Goal: Task Accomplishment & Management: Use online tool/utility

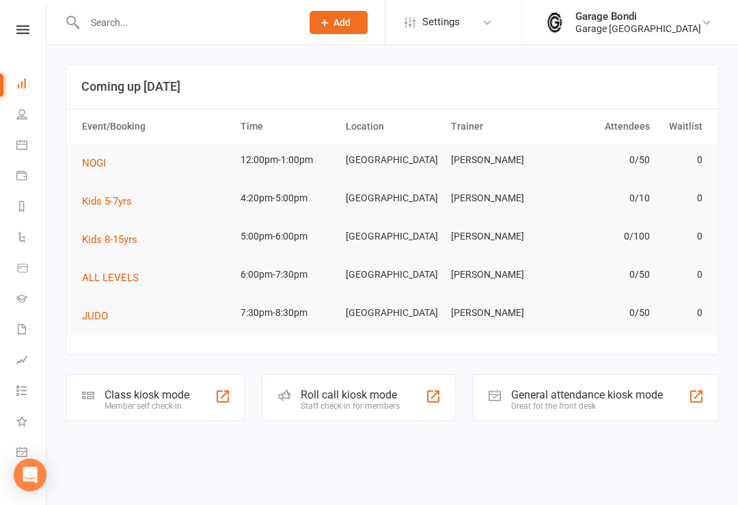
click at [166, 237] on td "Kids 8-15yrs" at bounding box center [155, 240] width 158 height 38
click at [176, 389] on div "Class kiosk mode" at bounding box center [146, 395] width 85 height 13
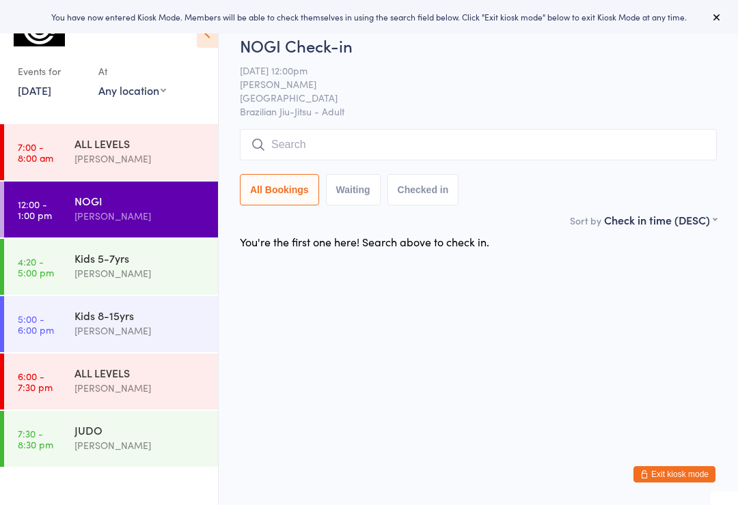
click at [319, 145] on input "search" at bounding box center [478, 144] width 477 height 31
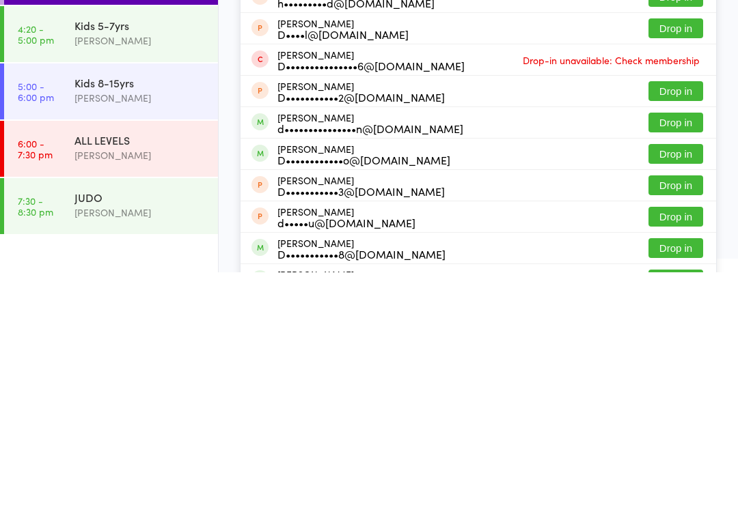
type input "Dan"
click at [678, 377] on button "Drop in" at bounding box center [675, 387] width 55 height 20
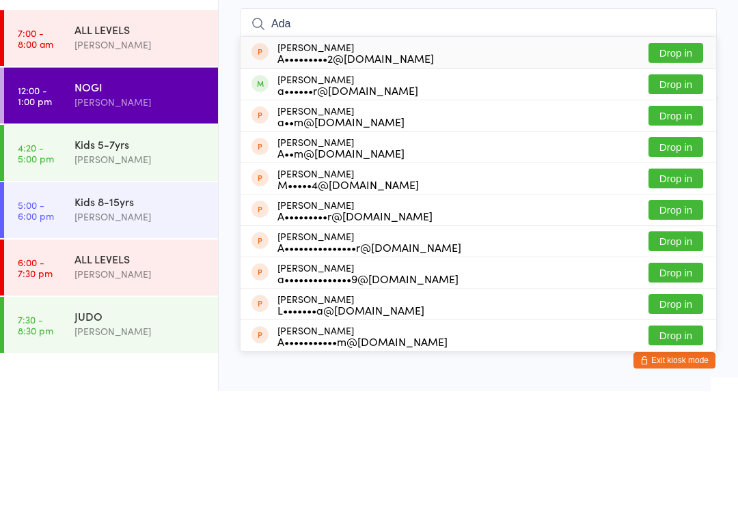
type input "Ada"
click at [675, 188] on button "Drop in" at bounding box center [675, 198] width 55 height 20
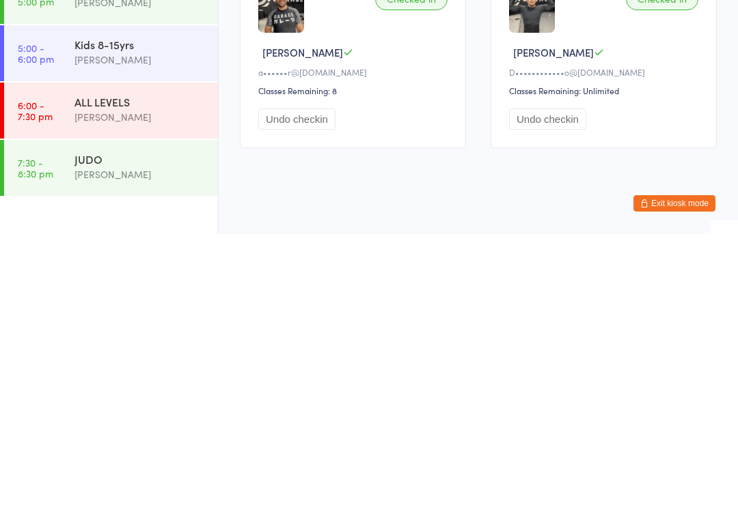
scroll to position [26, 0]
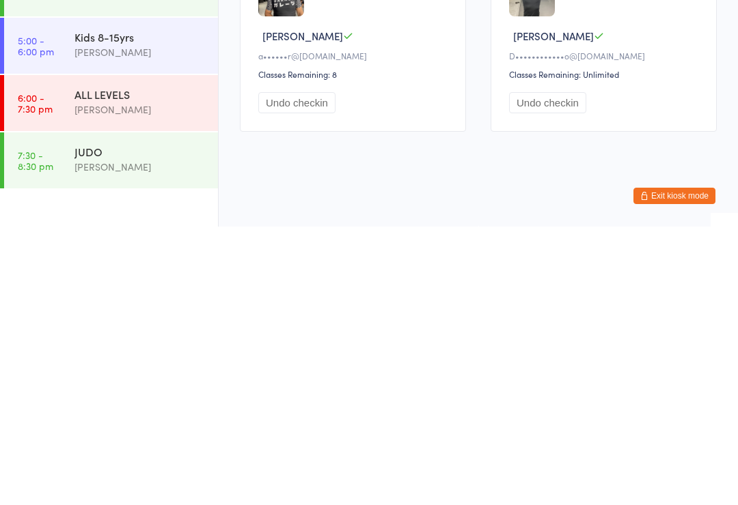
click at [680, 466] on button "Exit kiosk mode" at bounding box center [674, 474] width 82 height 16
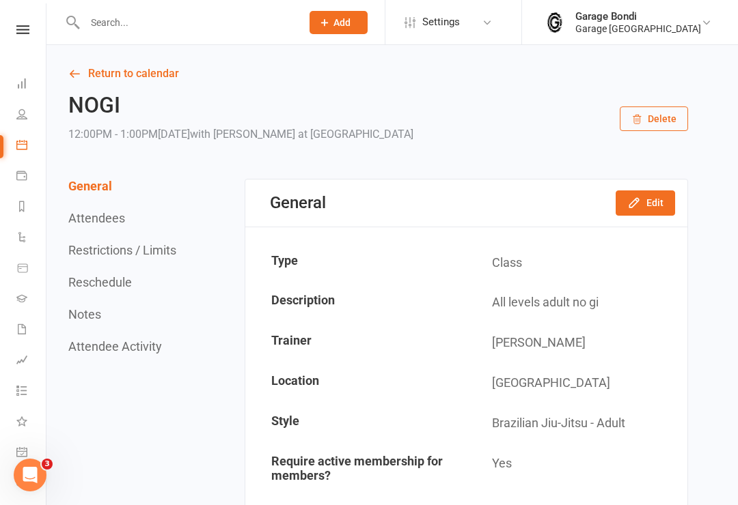
click at [113, 29] on input "text" at bounding box center [186, 22] width 211 height 19
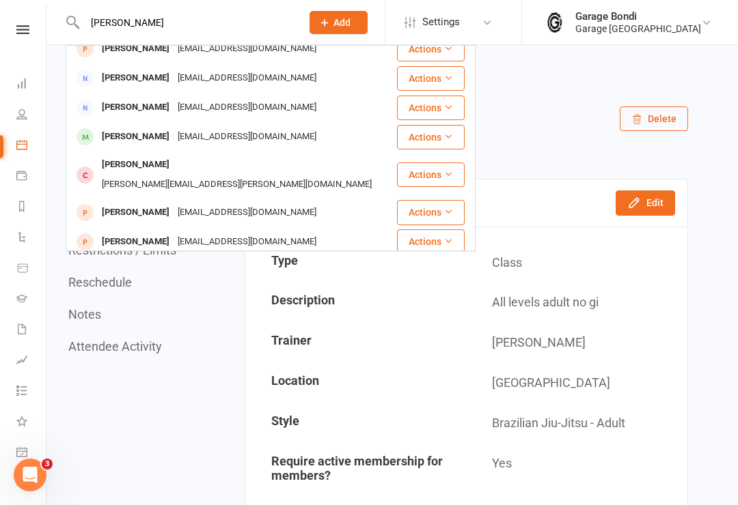
scroll to position [340, 0]
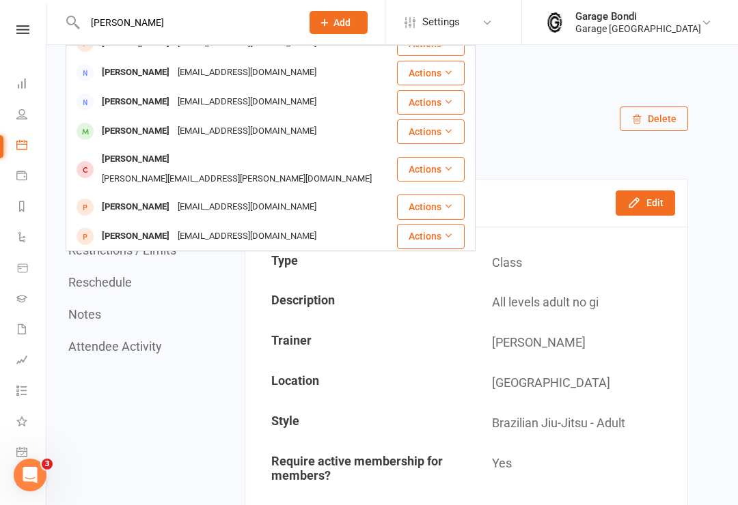
type input "Alex"
click at [124, 164] on div "Alex Walker" at bounding box center [136, 160] width 76 height 20
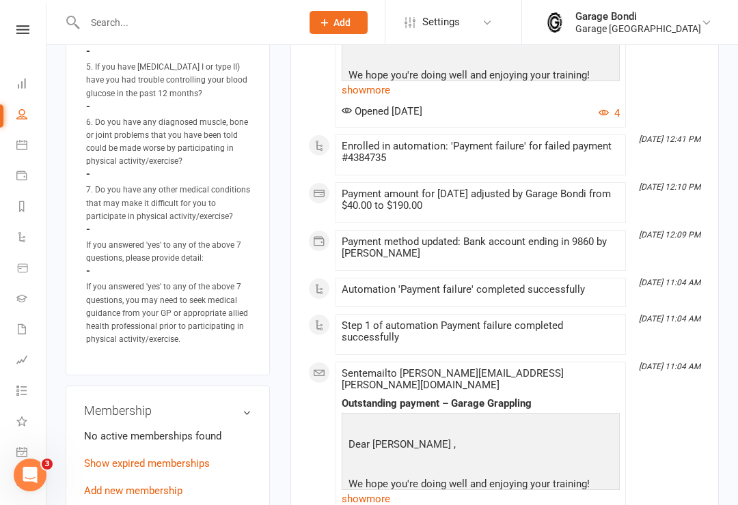
scroll to position [873, 0]
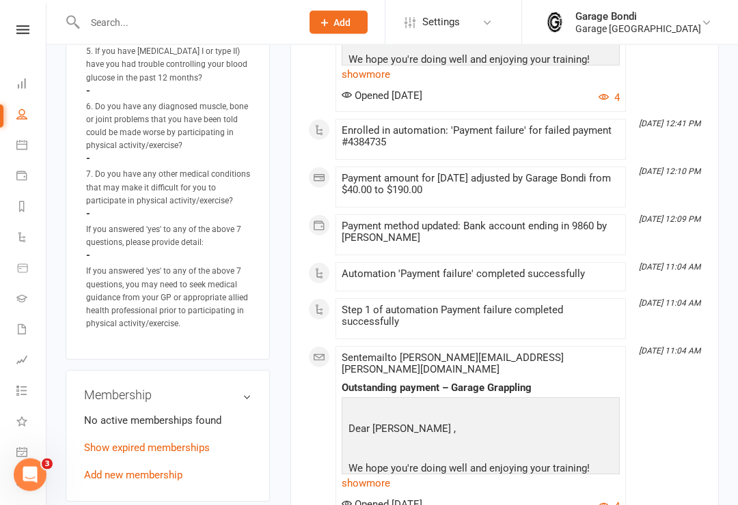
click at [134, 470] on link "Add new membership" at bounding box center [133, 476] width 98 height 12
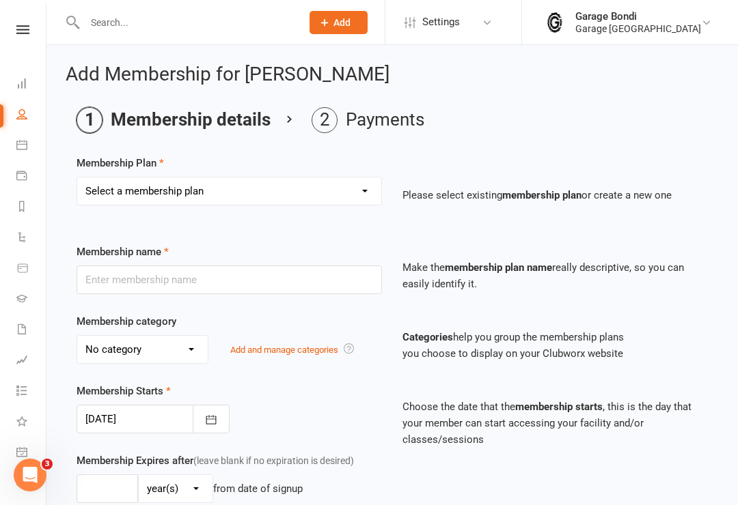
click at [332, 182] on select "Select a membership plan Create new Membership Plan 12 month contract - kids we…" at bounding box center [229, 191] width 304 height 27
select select "9"
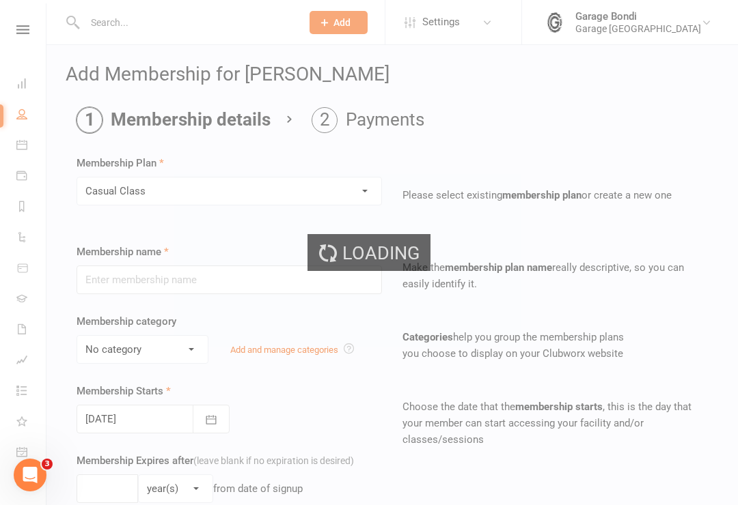
type input "Casual Class"
select select "1"
type input "1"
select select "0"
type input "1"
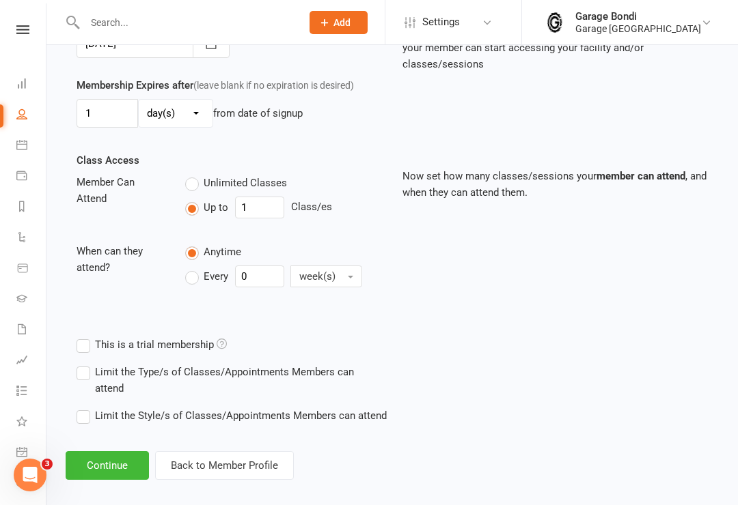
scroll to position [379, 0]
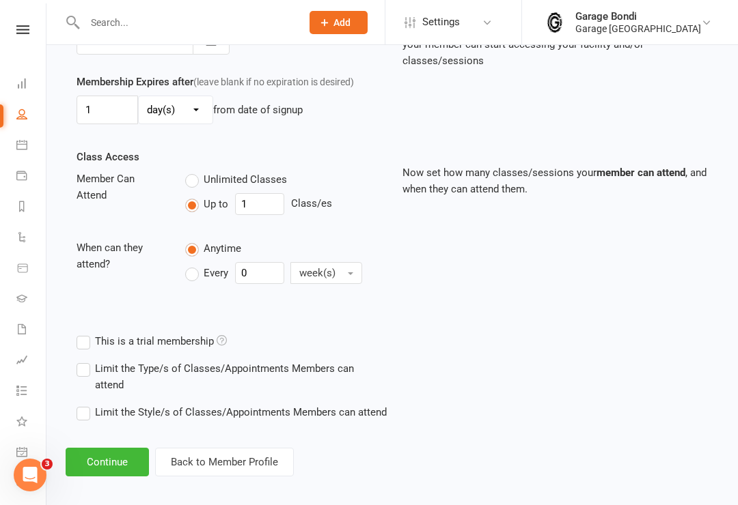
click at [123, 461] on button "Continue" at bounding box center [107, 462] width 83 height 29
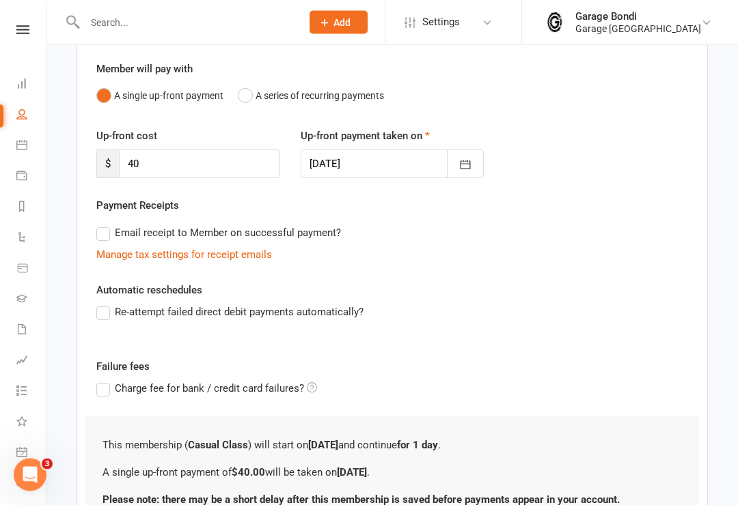
scroll to position [113, 0]
click at [94, 321] on div "Re-attempt failed direct debit payments automatically?" at bounding box center [392, 322] width 612 height 36
click at [103, 305] on label "Re-attempt failed direct debit payments automatically?" at bounding box center [229, 312] width 267 height 16
click at [103, 304] on input "Re-attempt failed direct debit payments automatically?" at bounding box center [100, 304] width 9 height 0
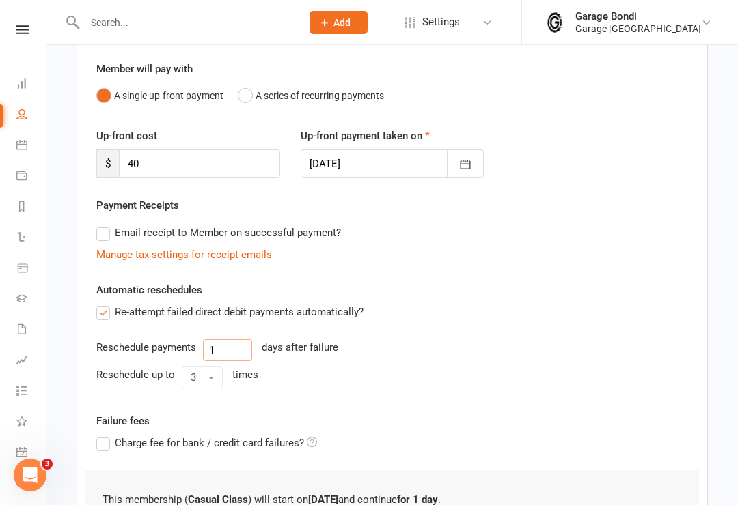
click at [235, 355] on input "1" at bounding box center [227, 350] width 49 height 22
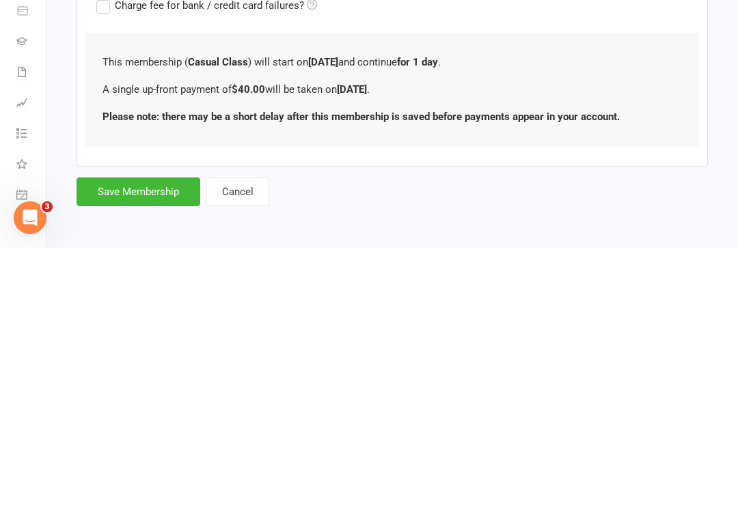
type input "3"
click at [158, 435] on button "Save Membership" at bounding box center [138, 449] width 124 height 29
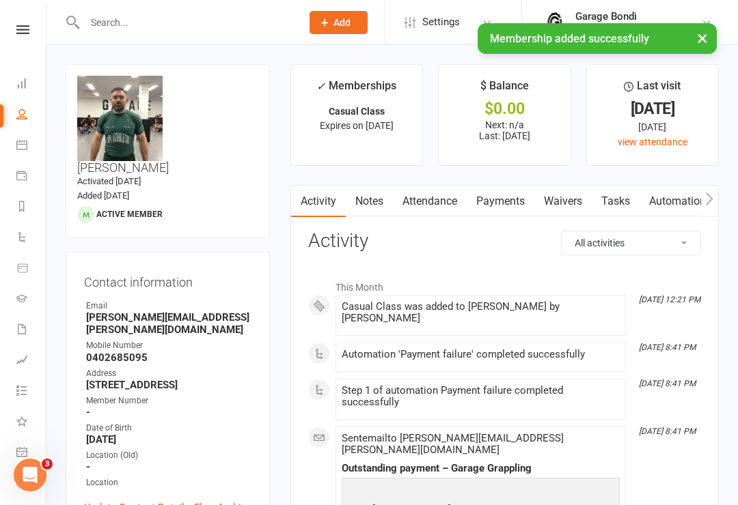
click at [29, 181] on link "Payments" at bounding box center [31, 177] width 31 height 31
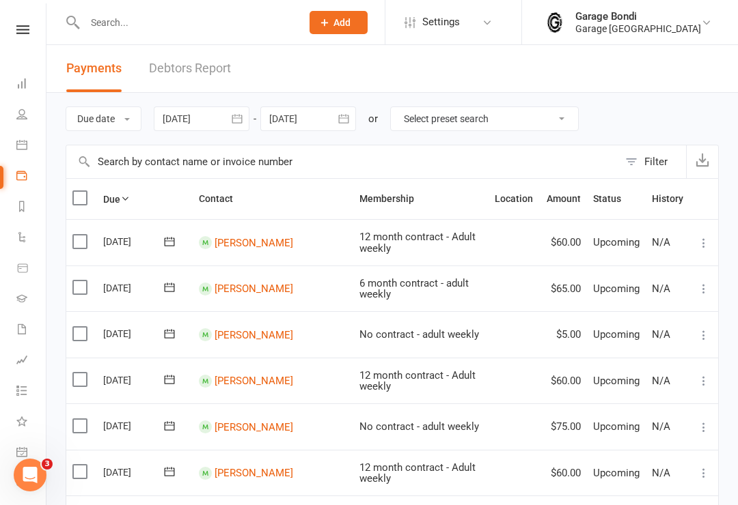
click at [21, 143] on icon at bounding box center [21, 144] width 11 height 11
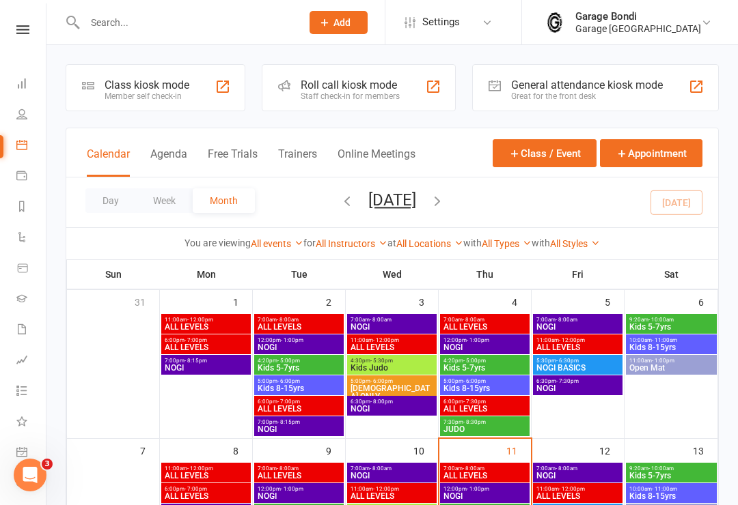
click at [150, 90] on div "Class kiosk mode" at bounding box center [146, 85] width 85 height 13
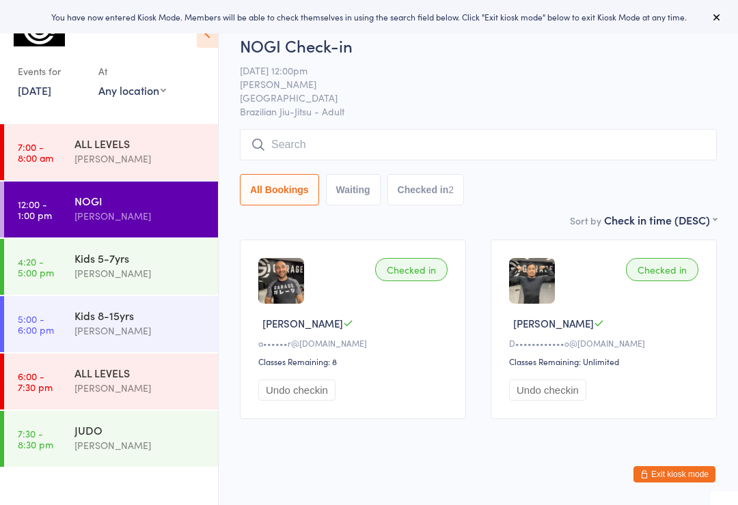
click at [369, 158] on input "search" at bounding box center [478, 144] width 477 height 31
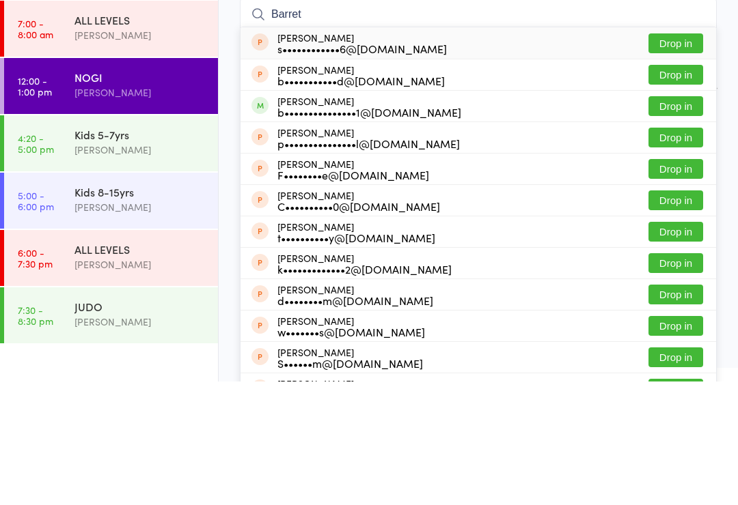
type input "Barret"
click at [686, 220] on button "Drop in" at bounding box center [675, 230] width 55 height 20
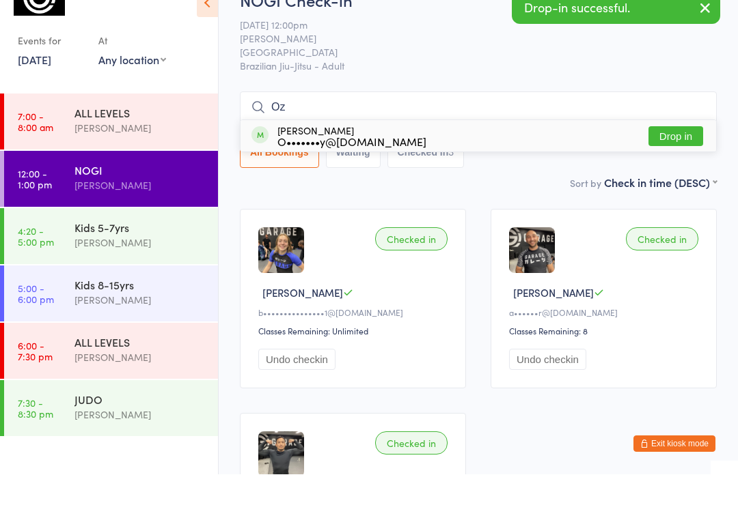
type input "Oz"
click at [690, 157] on button "Drop in" at bounding box center [675, 167] width 55 height 20
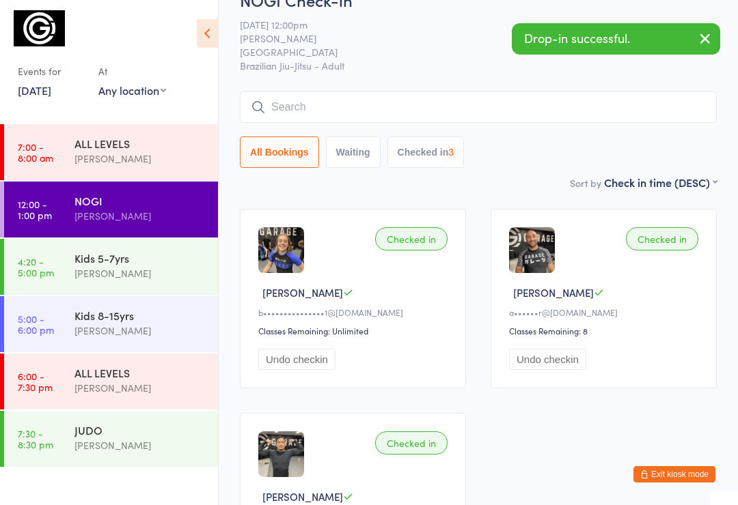
click at [334, 111] on input "search" at bounding box center [478, 107] width 477 height 31
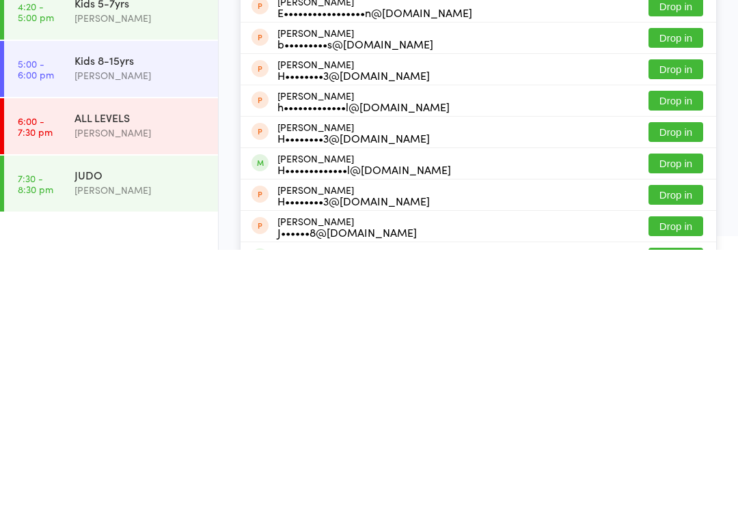
type input "Harr"
click at [682, 409] on button "Drop in" at bounding box center [675, 419] width 55 height 20
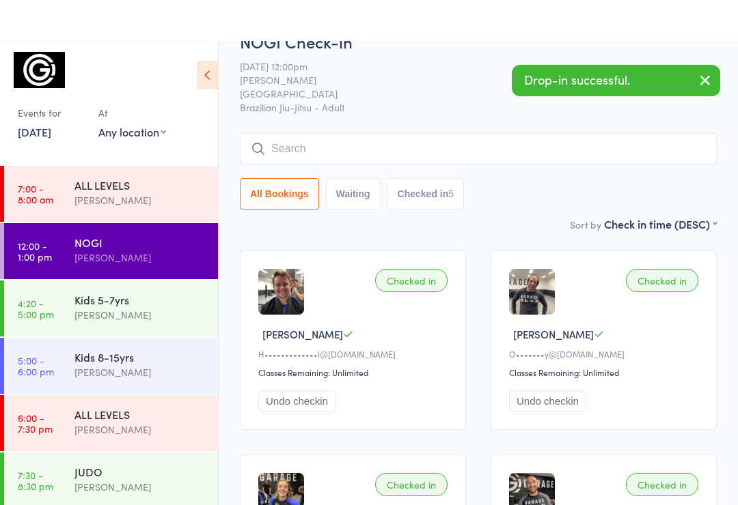
scroll to position [0, 0]
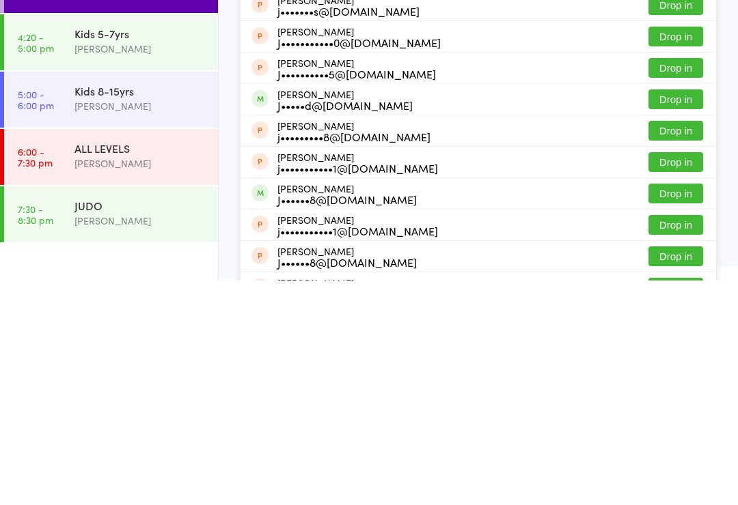
type input "Jake"
click at [673, 314] on button "Drop in" at bounding box center [675, 324] width 55 height 20
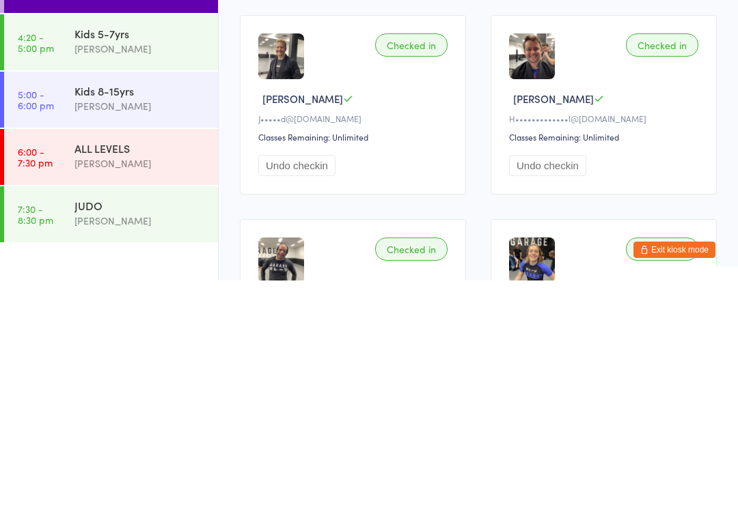
scroll to position [225, 0]
